Goal: Information Seeking & Learning: Learn about a topic

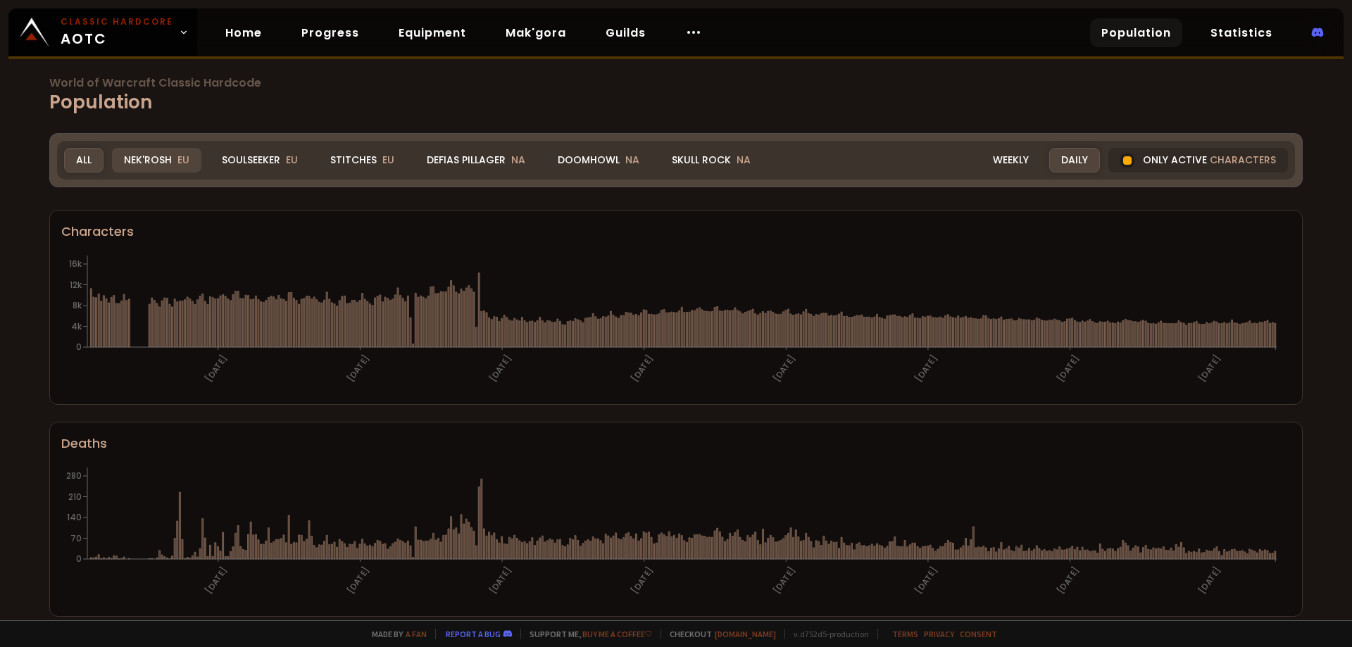
click at [170, 155] on div "Nek'Rosh EU" at bounding box center [156, 160] width 89 height 25
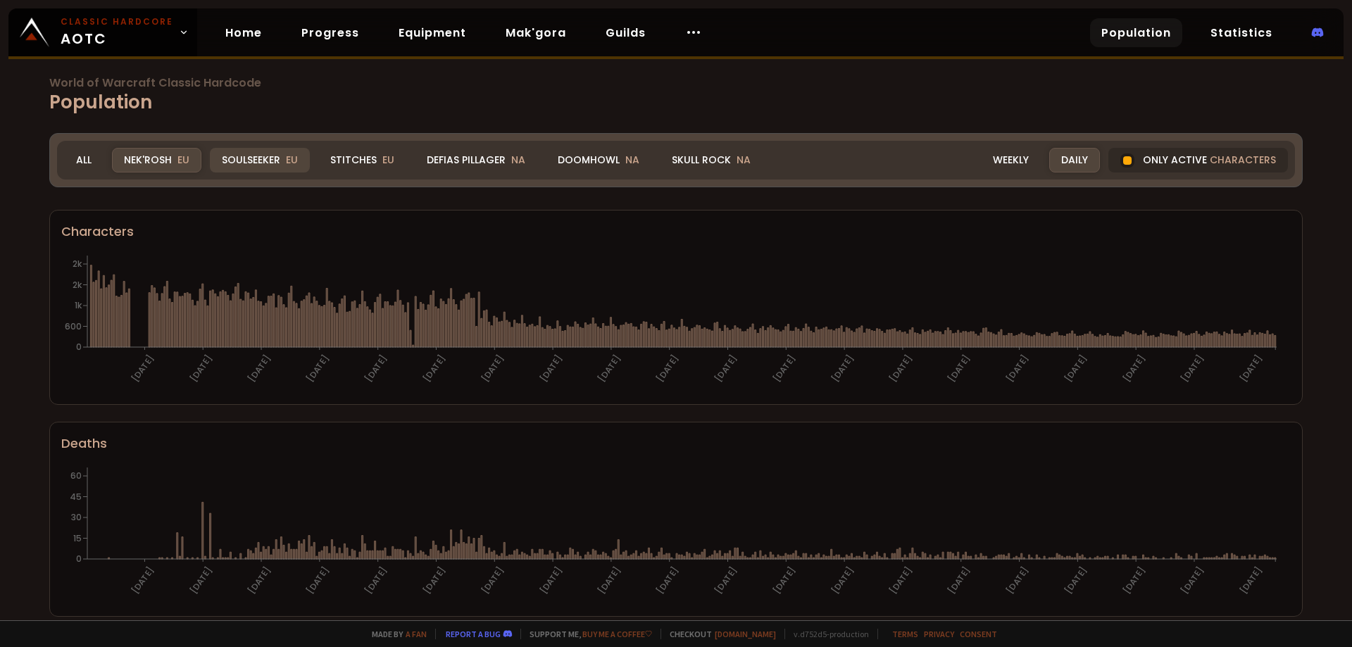
click at [290, 158] on span "EU" at bounding box center [292, 160] width 12 height 14
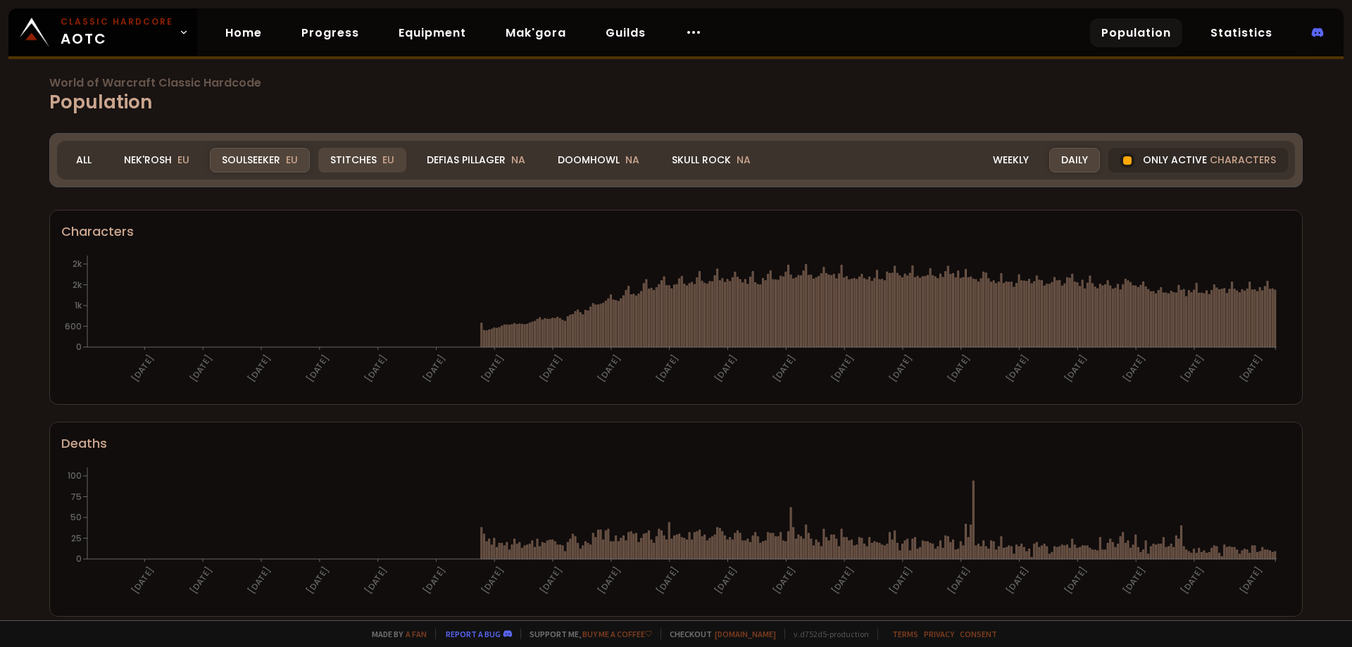
click at [357, 168] on div "Stitches EU" at bounding box center [362, 160] width 88 height 25
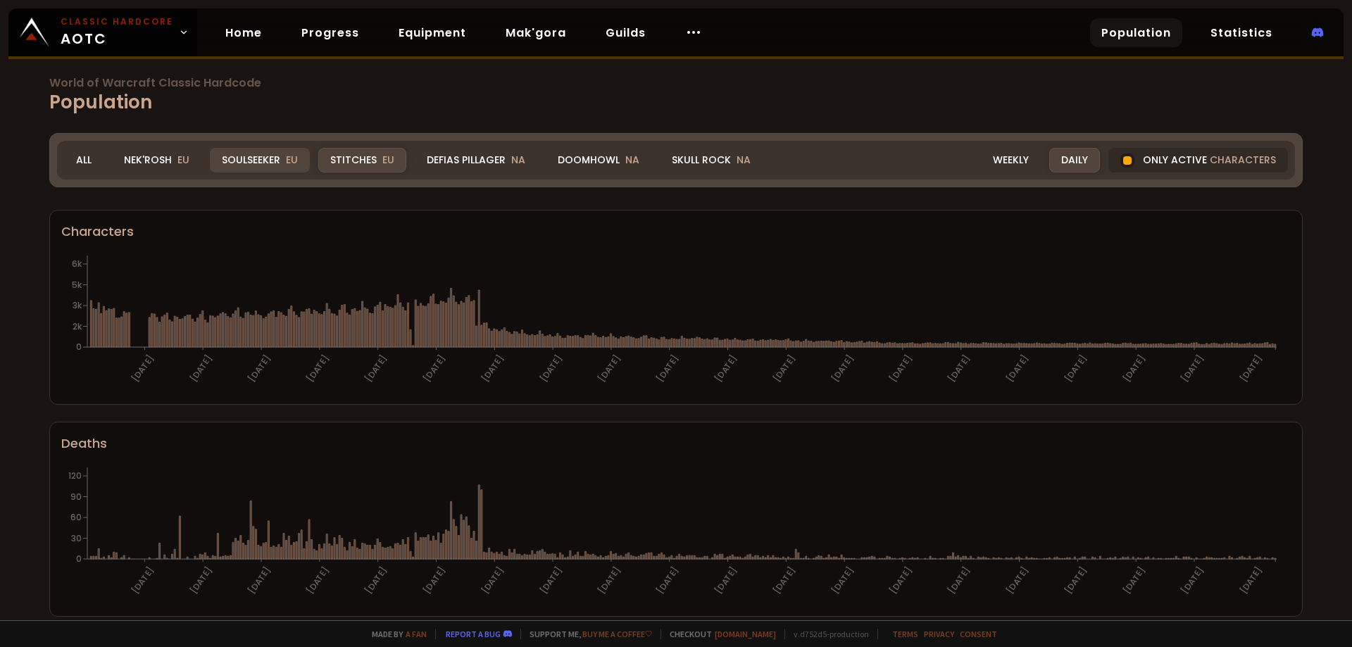
click at [250, 162] on div "Soulseeker EU" at bounding box center [260, 160] width 100 height 25
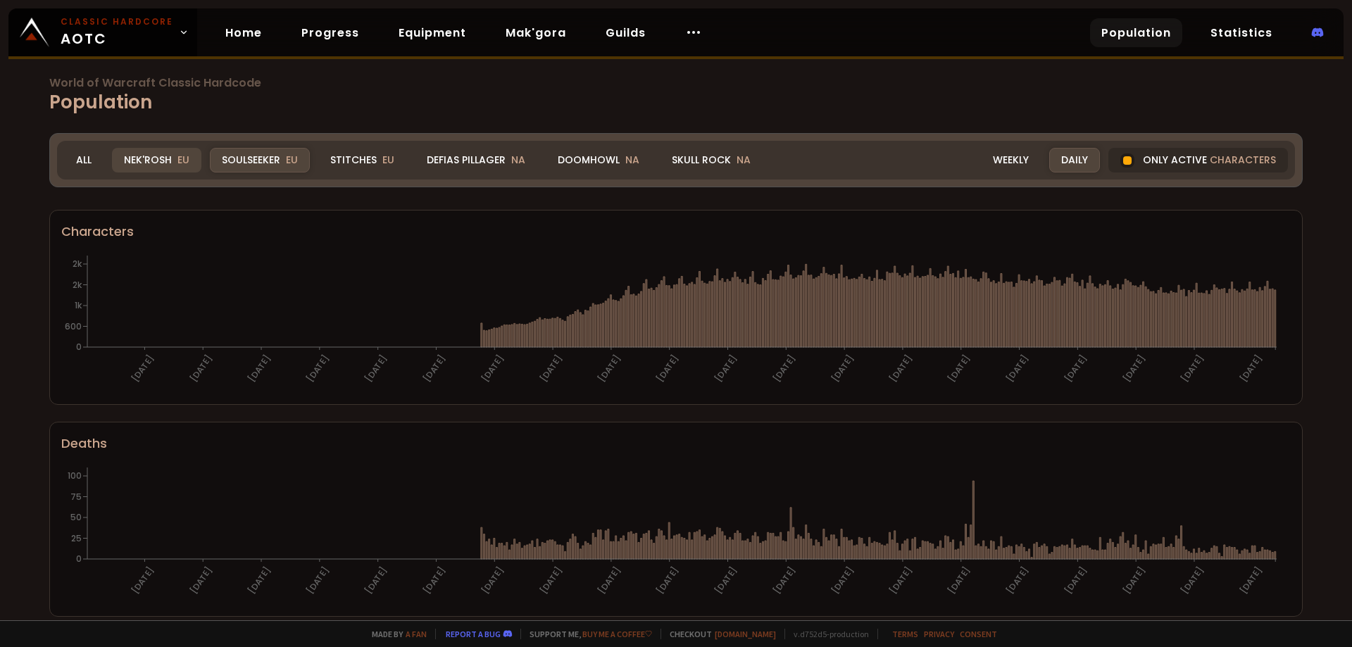
click at [144, 158] on div "Nek'Rosh EU" at bounding box center [156, 160] width 89 height 25
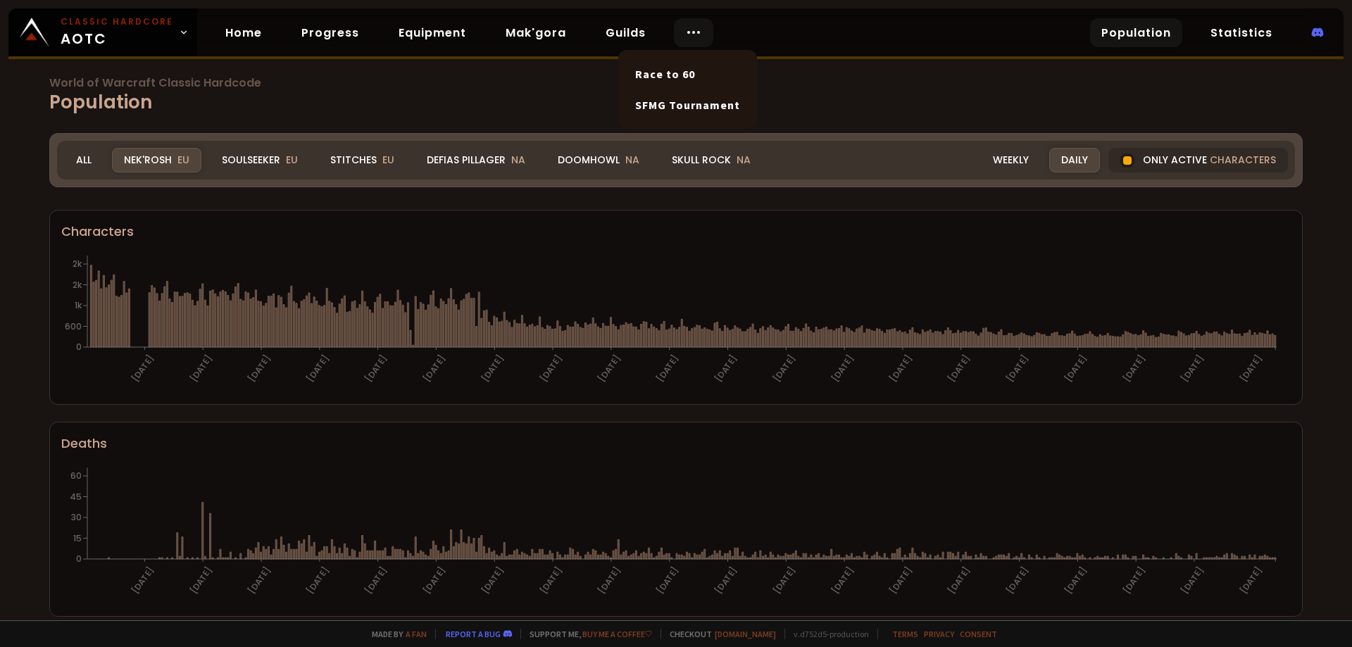
click at [693, 42] on div at bounding box center [693, 32] width 39 height 29
click at [709, 161] on div "Skull Rock NA" at bounding box center [711, 160] width 103 height 25
